Goal: Task Accomplishment & Management: Use online tool/utility

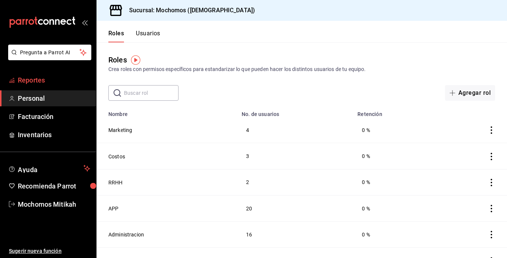
click at [31, 78] on span "Reportes" at bounding box center [54, 80] width 72 height 10
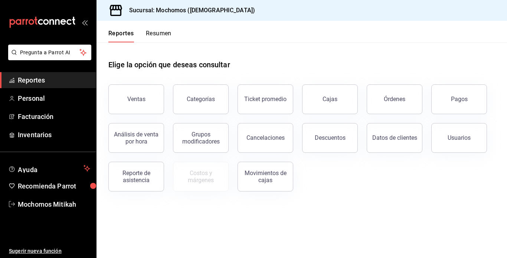
click at [329, 139] on div "Descuentos" at bounding box center [330, 137] width 31 height 7
click at [329, 139] on html "Pregunta a Parrot AI Reportes Personal Facturación Inventarios Ayuda Recomienda…" at bounding box center [253, 129] width 507 height 258
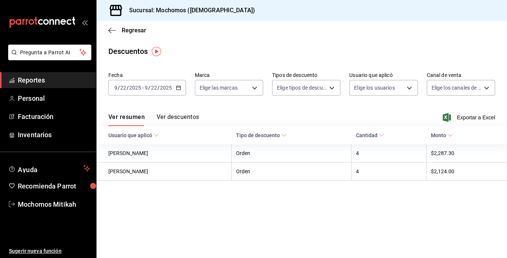
click at [158, 88] on span "/" at bounding box center [158, 88] width 2 height 6
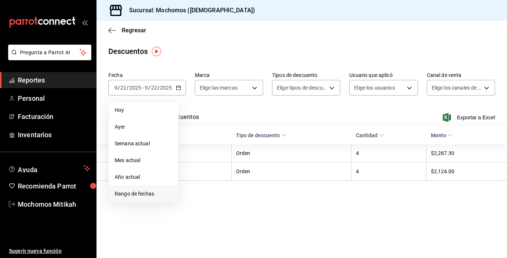
click at [142, 192] on span "Rango de fechas" at bounding box center [144, 194] width 58 height 8
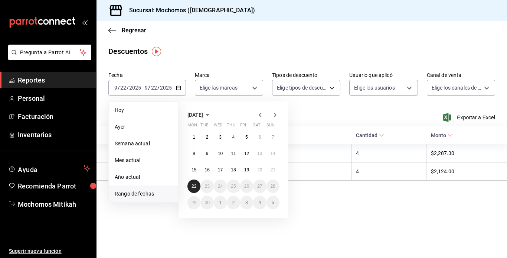
click at [194, 187] on abbr "22" at bounding box center [194, 185] width 5 height 5
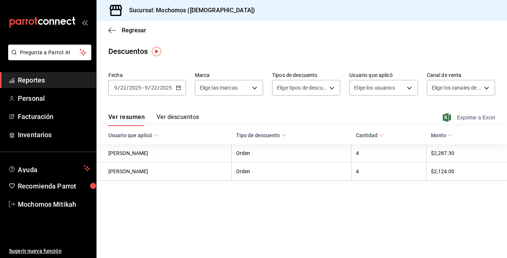
click at [462, 118] on span "Exportar a Excel" at bounding box center [470, 117] width 51 height 9
click at [462, 118] on div "Exportar a Excel" at bounding box center [470, 117] width 51 height 9
click at [123, 83] on div "[DATE] [DATE] - [DATE] [DATE]" at bounding box center [147, 88] width 78 height 16
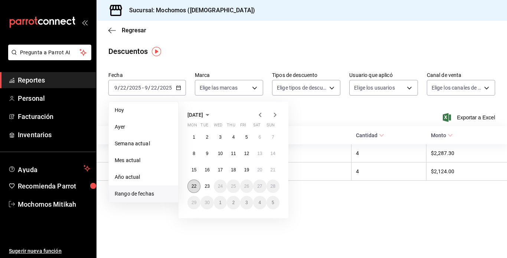
click at [196, 186] on abbr "22" at bounding box center [194, 185] width 5 height 5
click at [206, 186] on abbr "23" at bounding box center [207, 185] width 5 height 5
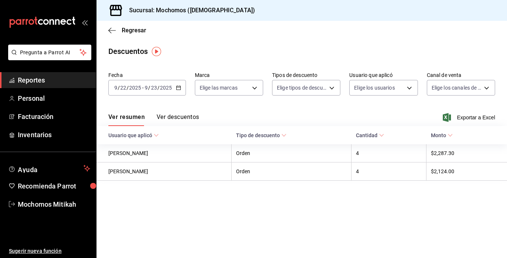
click at [84, 79] on span "Reportes" at bounding box center [54, 80] width 72 height 10
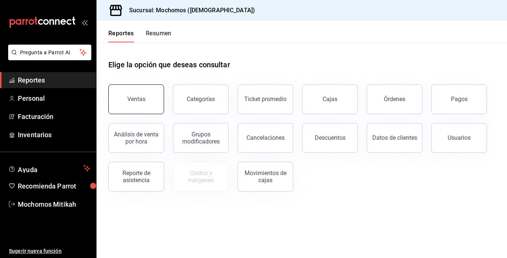
click at [128, 91] on button "Ventas" at bounding box center [136, 99] width 56 height 30
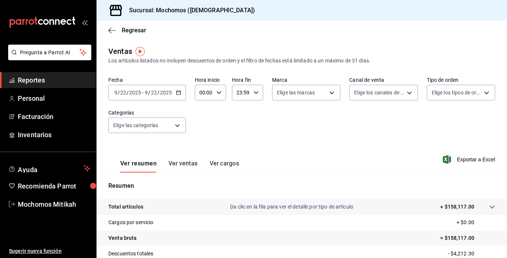
click at [170, 92] on input "2025" at bounding box center [166, 93] width 13 height 6
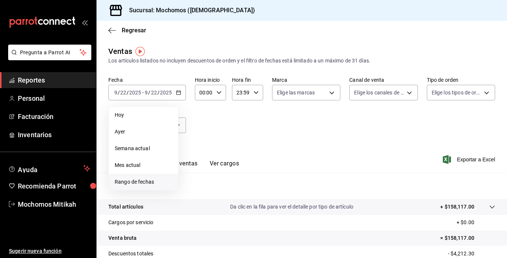
click at [148, 179] on span "Rango de fechas" at bounding box center [144, 182] width 58 height 8
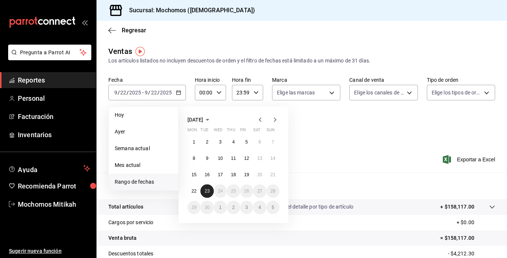
click at [210, 189] on button "23" at bounding box center [207, 190] width 13 height 13
click at [191, 185] on button "22" at bounding box center [194, 190] width 13 height 13
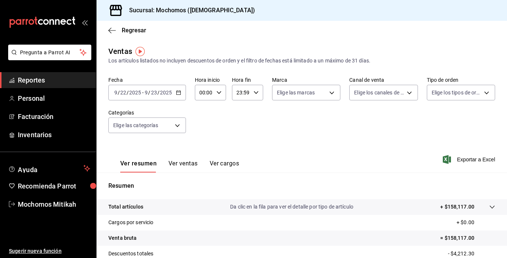
click at [219, 92] on icon "button" at bounding box center [219, 92] width 5 height 5
click at [203, 113] on span "00" at bounding box center [202, 111] width 3 height 6
click at [205, 125] on button "01" at bounding box center [202, 129] width 12 height 15
type input "01:00"
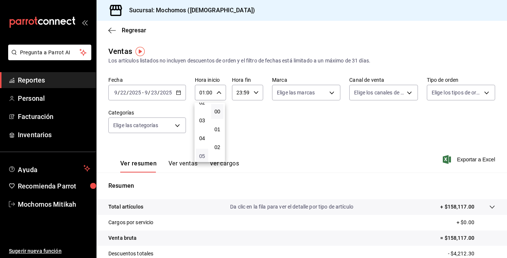
click at [202, 154] on span "05" at bounding box center [202, 156] width 3 height 6
type input "05:00"
click at [254, 93] on div at bounding box center [253, 129] width 507 height 258
click at [474, 158] on span "Exportar a Excel" at bounding box center [470, 159] width 51 height 9
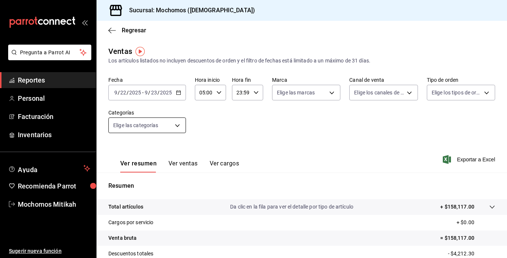
click at [172, 123] on body "Pregunta a Parrot AI Reportes Personal Facturación Inventarios Ayuda Recomienda…" at bounding box center [253, 129] width 507 height 258
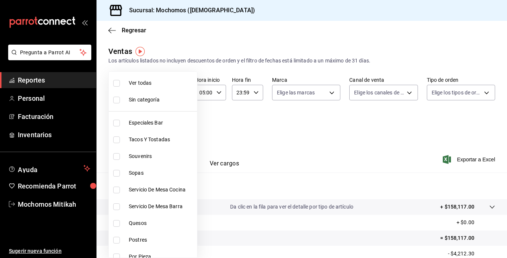
click at [208, 130] on div at bounding box center [253, 129] width 507 height 258
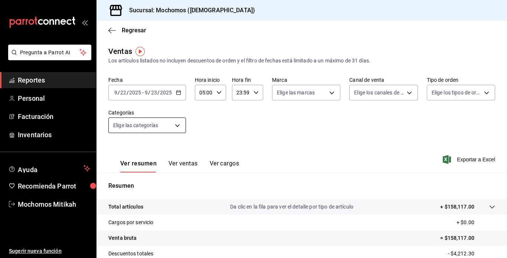
click at [178, 126] on body "Pregunta a Parrot AI Reportes Personal Facturación Inventarios Ayuda Recomienda…" at bounding box center [253, 129] width 507 height 258
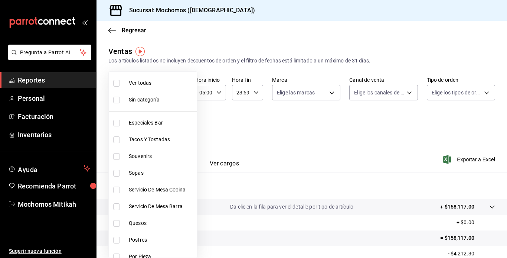
click at [219, 126] on div at bounding box center [253, 129] width 507 height 258
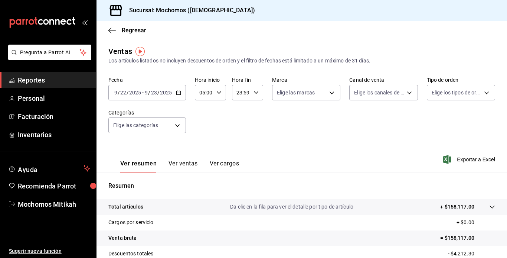
click at [179, 92] on \(Stroke\) "button" at bounding box center [178, 92] width 4 height 0
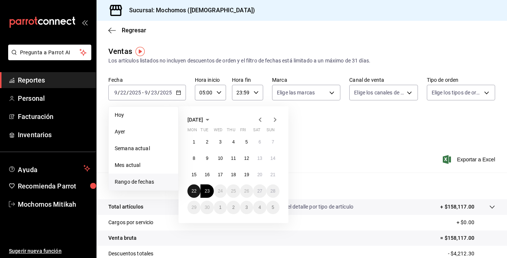
click at [194, 189] on abbr "22" at bounding box center [194, 190] width 5 height 5
click at [194, 190] on abbr "22" at bounding box center [194, 190] width 5 height 5
click at [194, 190] on p "Resumen" at bounding box center [301, 185] width 387 height 9
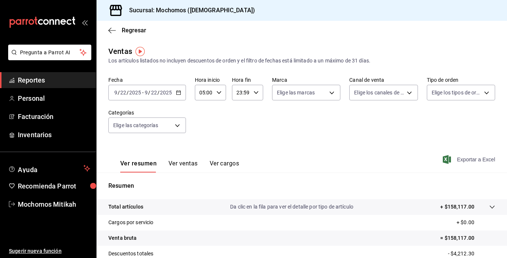
click at [468, 159] on span "Exportar a Excel" at bounding box center [470, 159] width 51 height 9
click at [138, 93] on input "2025" at bounding box center [135, 93] width 13 height 6
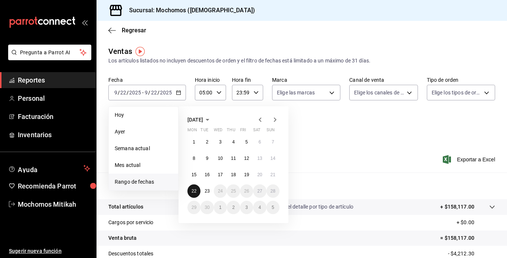
click at [193, 191] on abbr "22" at bounding box center [194, 190] width 5 height 5
click at [193, 191] on div "Resumen Total artículos Da clic en la fila para ver el detalle por tipo de artí…" at bounding box center [302, 256] width 411 height 151
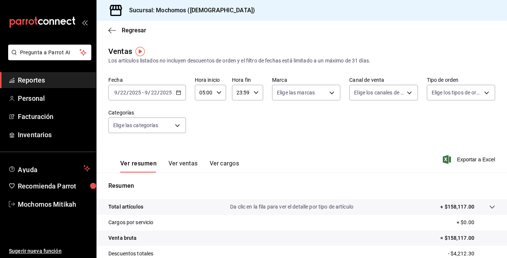
click at [251, 93] on div "23:59 Hora fin" at bounding box center [247, 93] width 31 height 16
click at [150, 120] on div at bounding box center [253, 129] width 507 height 258
click at [174, 92] on div "[DATE] [DATE] - [DATE] [DATE]" at bounding box center [147, 93] width 78 height 16
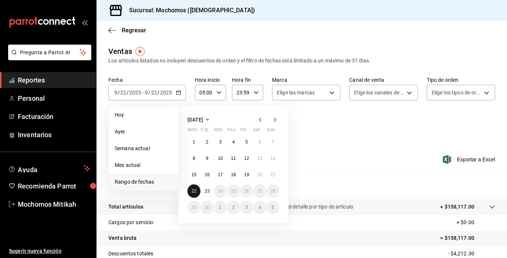
click at [197, 190] on button "22" at bounding box center [194, 190] width 13 height 13
click at [205, 192] on abbr "23" at bounding box center [207, 190] width 5 height 5
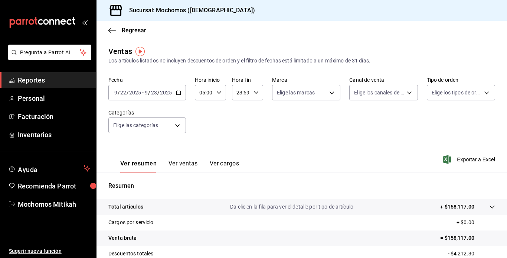
click at [257, 91] on icon "button" at bounding box center [256, 92] width 5 height 5
click at [243, 137] on button "22" at bounding box center [239, 135] width 12 height 15
type input "22:59"
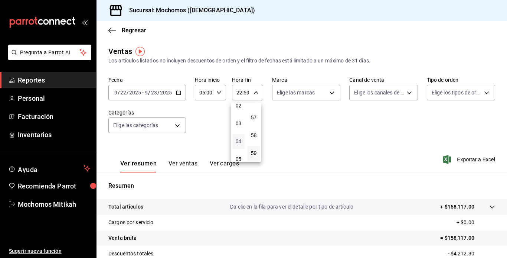
click at [238, 140] on span "04" at bounding box center [238, 141] width 3 height 6
type input "04:59"
click at [465, 156] on div at bounding box center [253, 129] width 507 height 258
click at [462, 158] on span "Exportar a Excel" at bounding box center [470, 159] width 51 height 9
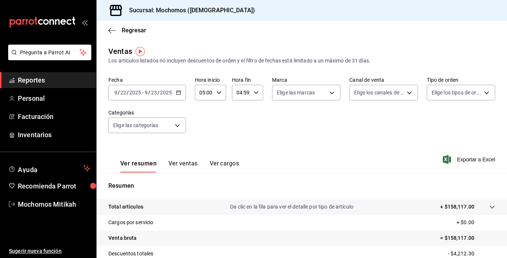
click at [31, 78] on span "Reportes" at bounding box center [54, 80] width 72 height 10
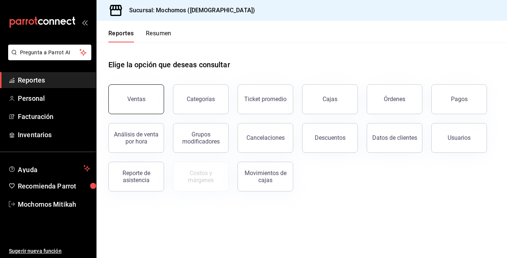
click at [137, 103] on button "Ventas" at bounding box center [136, 99] width 56 height 30
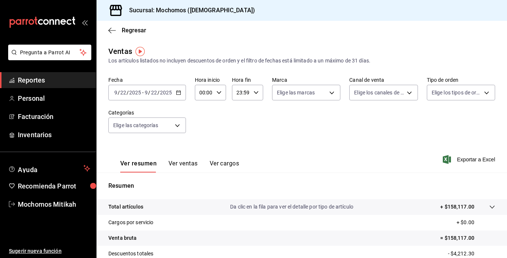
click at [153, 91] on input "22" at bounding box center [154, 93] width 7 height 6
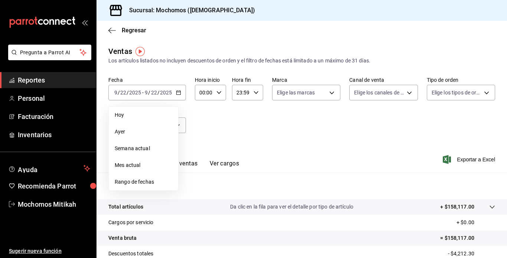
click at [131, 180] on span "Rango de fechas" at bounding box center [144, 182] width 58 height 8
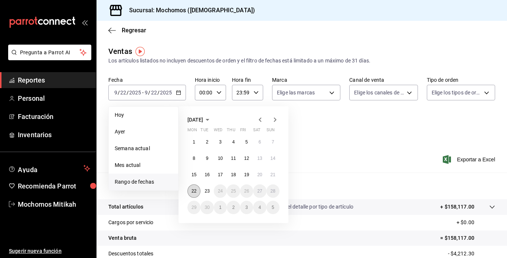
click at [196, 191] on abbr "22" at bounding box center [194, 190] width 5 height 5
click at [196, 192] on abbr "22" at bounding box center [194, 190] width 5 height 5
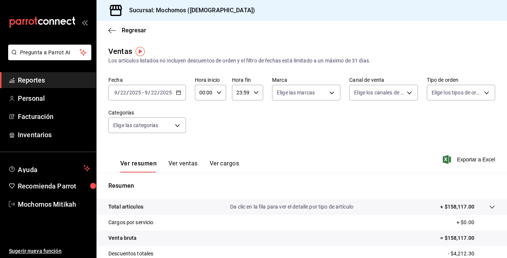
click at [219, 95] on icon "button" at bounding box center [219, 92] width 5 height 5
click at [204, 128] on span "01" at bounding box center [202, 129] width 3 height 6
type input "01:00"
click at [203, 124] on span "05" at bounding box center [202, 126] width 3 height 6
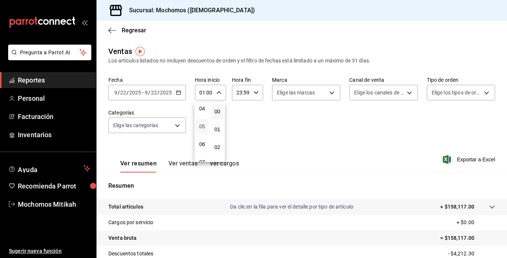
type input "05:00"
click at [203, 124] on span "05" at bounding box center [202, 126] width 3 height 6
click at [459, 159] on div at bounding box center [253, 129] width 507 height 258
click at [463, 159] on span "Exportar a Excel" at bounding box center [470, 159] width 51 height 9
click at [53, 81] on span "Reportes" at bounding box center [54, 80] width 72 height 10
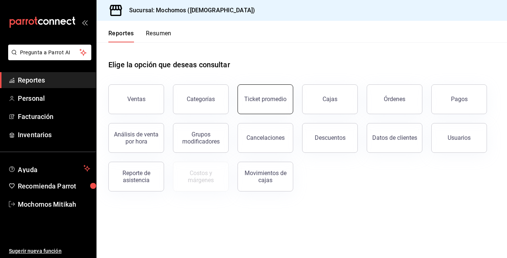
click at [274, 109] on button "Ticket promedio" at bounding box center [266, 99] width 56 height 30
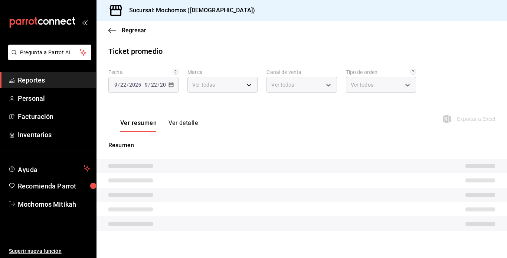
type input "d0e5f648-281b-433d-bf08-9501e0541b8c"
type input "PARROT,UBER_EATS,RAPPI,DIDI_FOOD,ONLINE"
type input "cc440b54-242b-418e-867f-ce57fb098104,EXTERNAL,95b7c8a9-84d2-4e3b-995f-2f2c21fa6…"
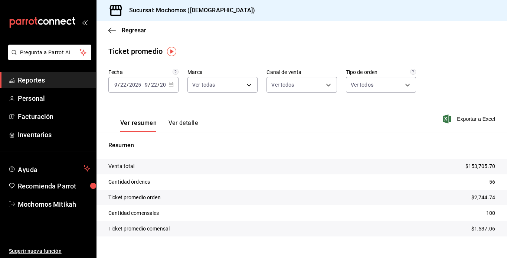
click at [136, 82] on input "2025" at bounding box center [135, 85] width 13 height 6
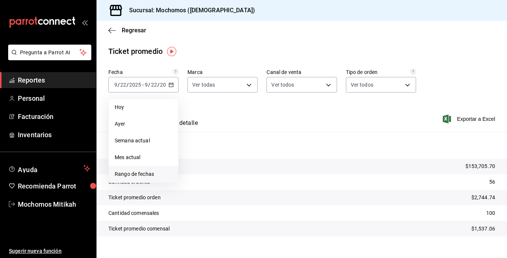
click at [139, 173] on span "Rango de fechas" at bounding box center [144, 174] width 58 height 8
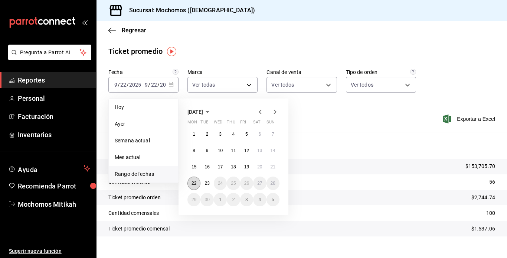
click at [192, 180] on button "22" at bounding box center [194, 182] width 13 height 13
click at [192, 181] on abbr "22" at bounding box center [194, 183] width 5 height 5
